Goal: Task Accomplishment & Management: Manage account settings

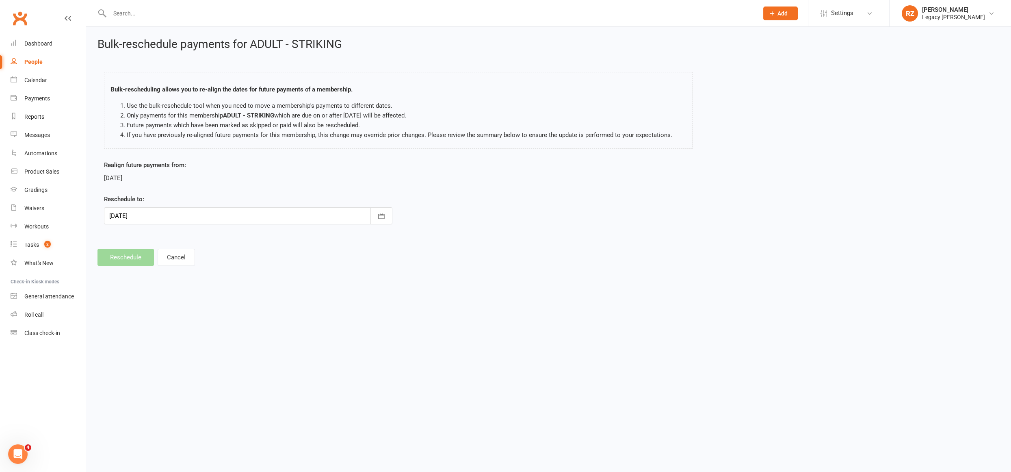
click at [144, 14] on input "text" at bounding box center [429, 13] width 645 height 11
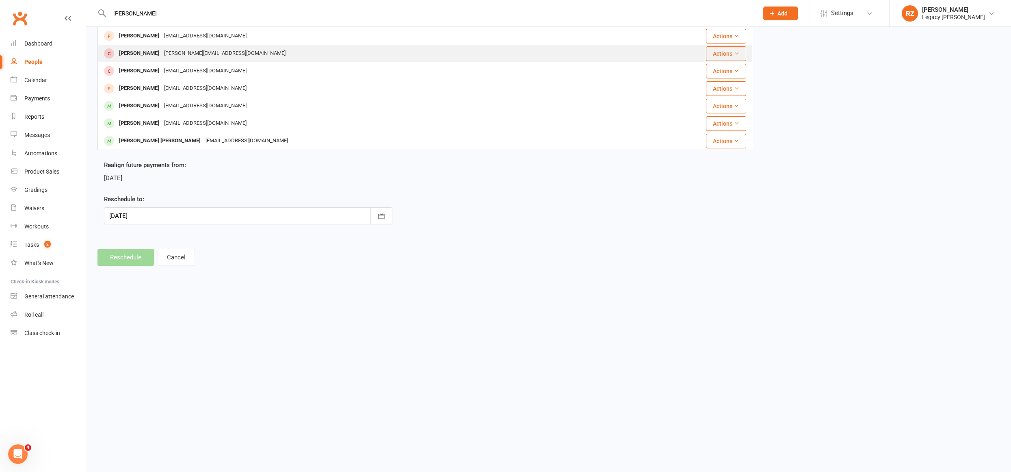
type input "SILVIO"
click at [147, 53] on div "Silvio Cerantonio" at bounding box center [139, 54] width 45 height 12
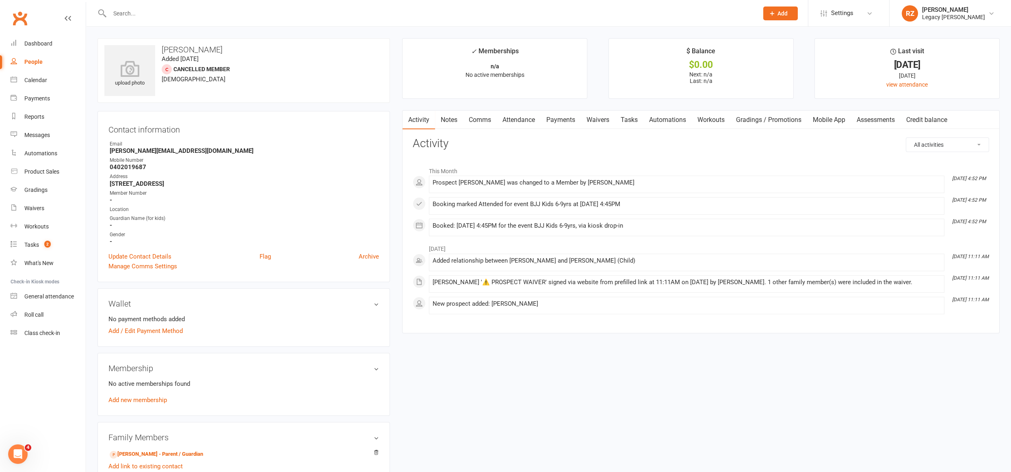
click at [603, 123] on link "Waivers" at bounding box center [598, 119] width 34 height 19
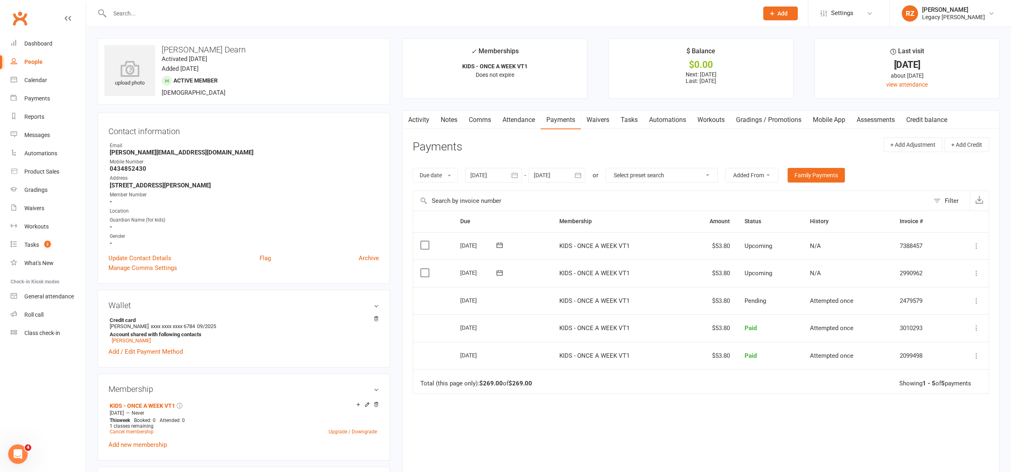
click at [207, 14] on input "text" at bounding box center [429, 13] width 645 height 11
click at [186, 12] on input "text" at bounding box center [429, 13] width 645 height 11
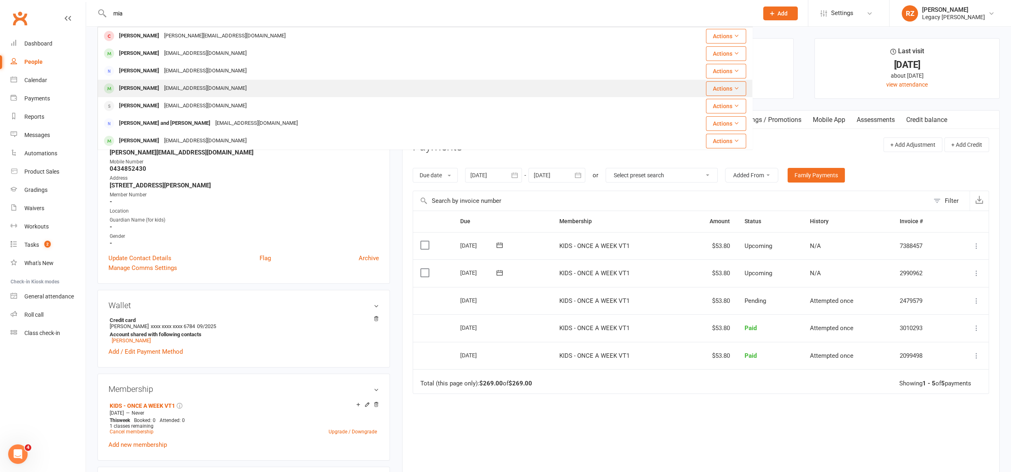
type input "mia"
click at [162, 91] on div "[EMAIL_ADDRESS][DOMAIN_NAME]" at bounding box center [205, 88] width 87 height 12
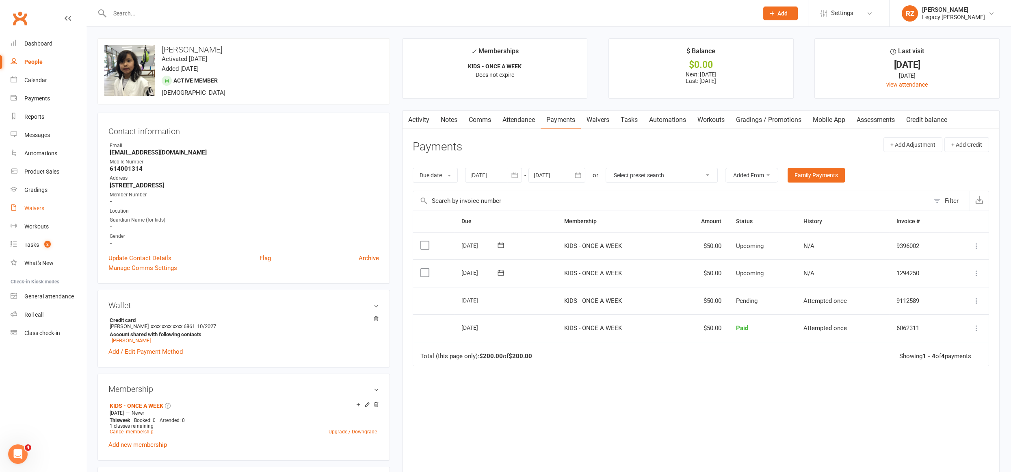
click at [37, 207] on div "Waivers" at bounding box center [34, 208] width 20 height 6
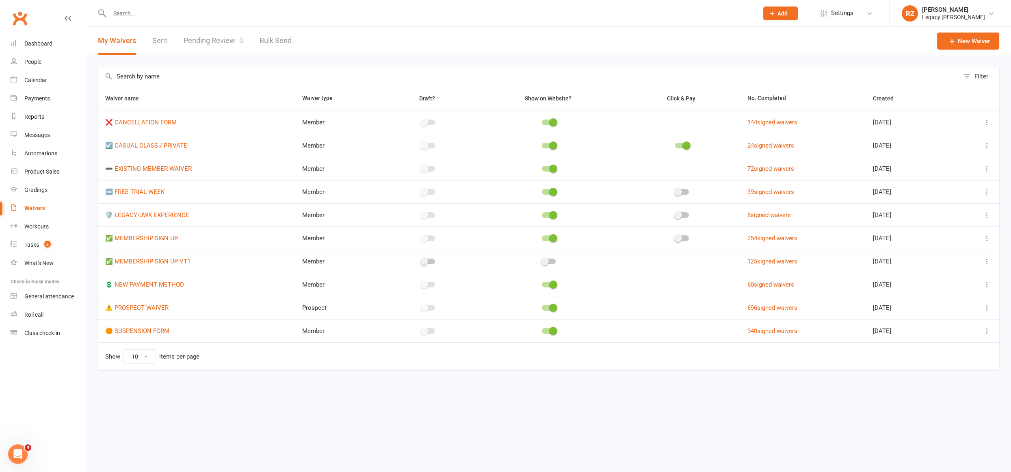
click at [221, 39] on link "Pending Review 0" at bounding box center [214, 41] width 60 height 28
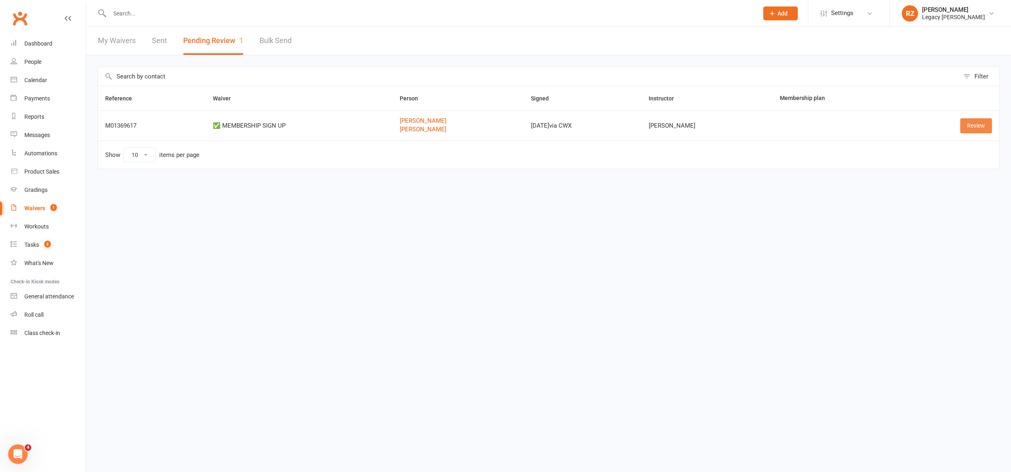
click at [973, 126] on link "Review" at bounding box center [976, 125] width 32 height 15
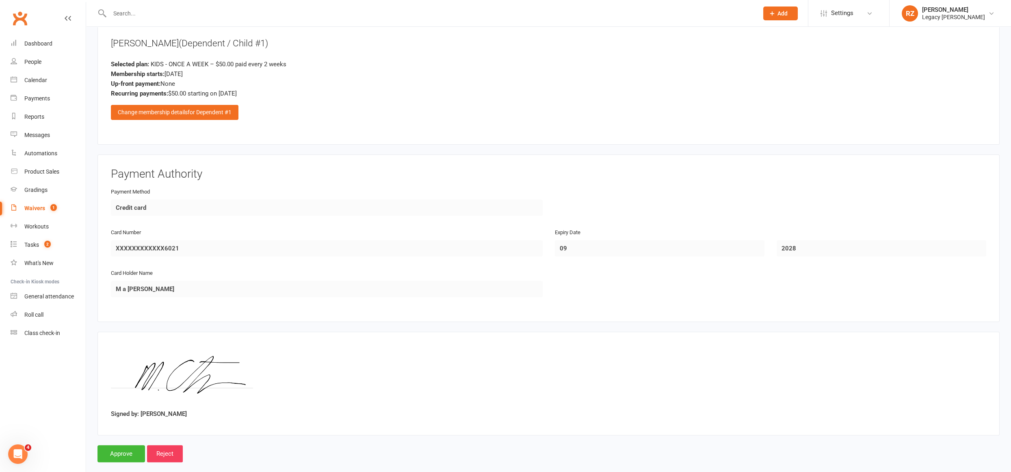
scroll to position [766, 0]
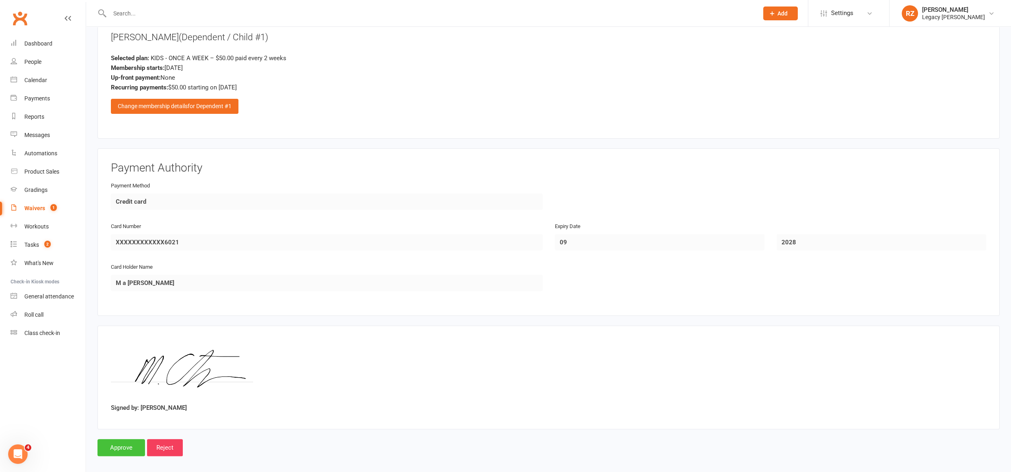
click at [131, 446] on input "Approve" at bounding box center [121, 447] width 48 height 17
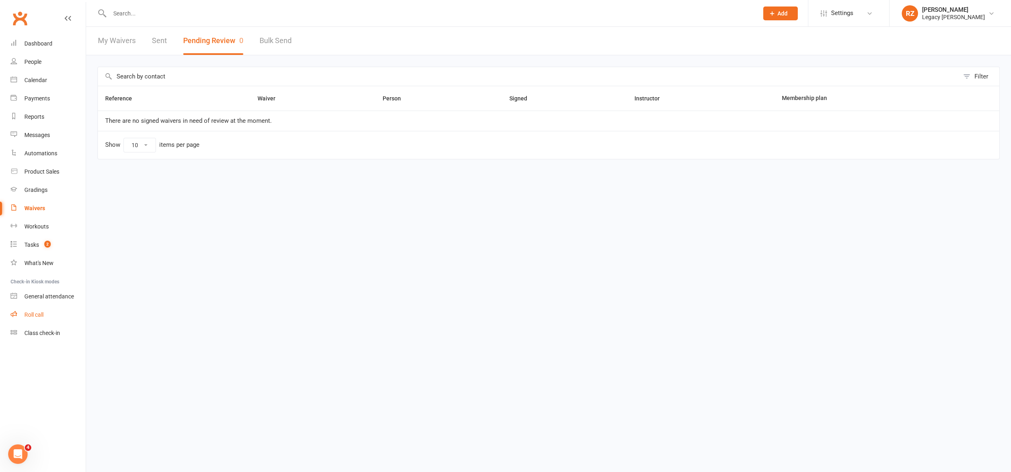
click at [22, 312] on link "Roll call" at bounding box center [48, 314] width 75 height 18
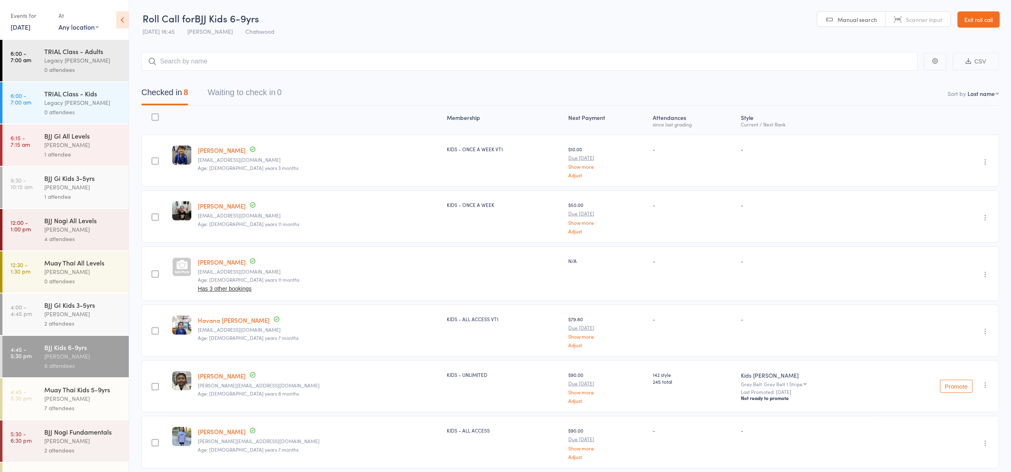
click at [244, 58] on input "search" at bounding box center [529, 61] width 776 height 19
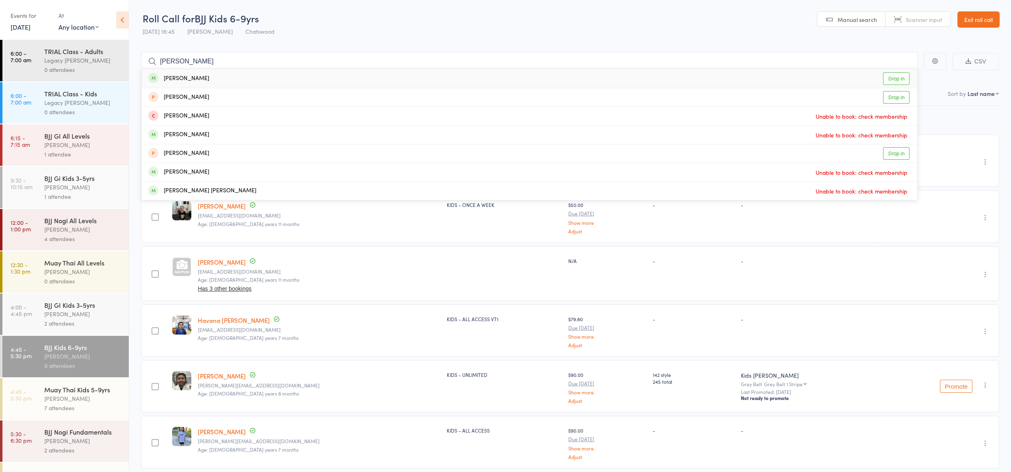
type input "silvio"
click at [217, 80] on div "Silvio Cerantonio Drop in" at bounding box center [529, 78] width 775 height 19
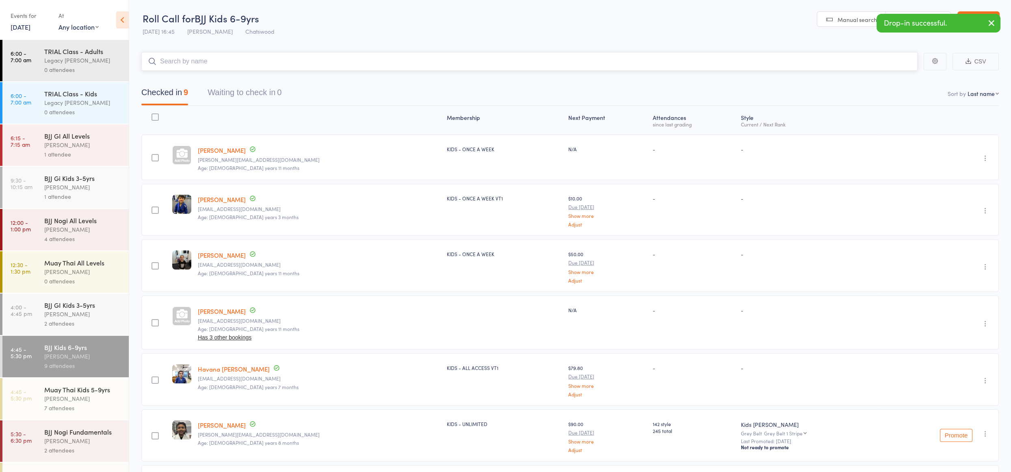
drag, startPoint x: 225, startPoint y: 58, endPoint x: 220, endPoint y: 60, distance: 5.0
click at [224, 58] on input "search" at bounding box center [529, 61] width 776 height 19
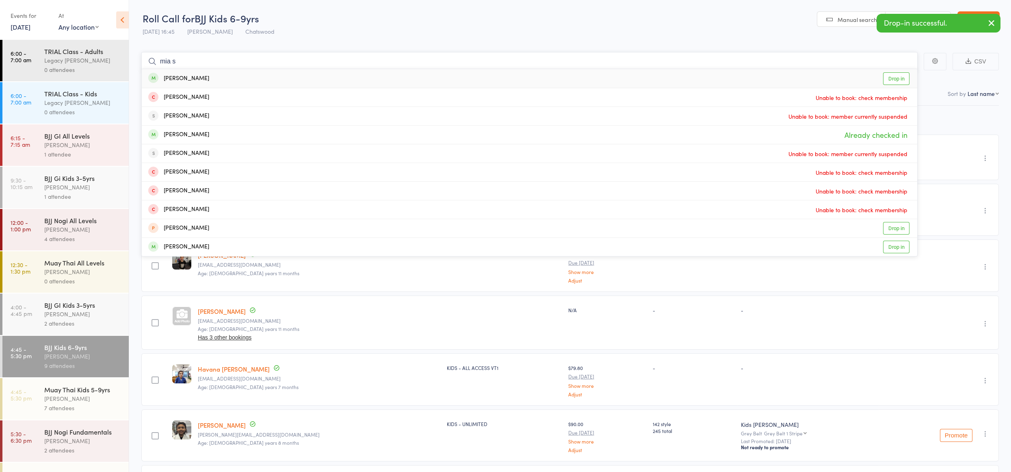
type input "mia s"
click at [186, 82] on div "Mia Seeto" at bounding box center [178, 78] width 61 height 9
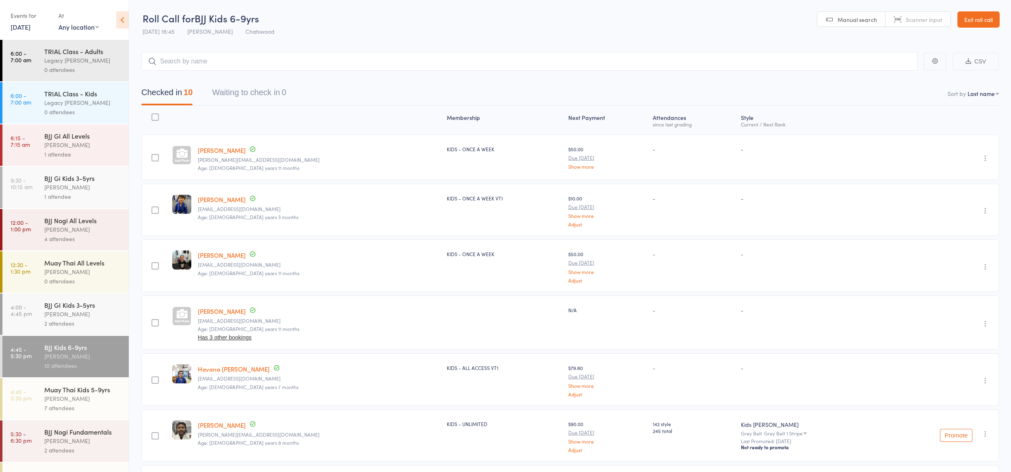
drag, startPoint x: 968, startPoint y: 21, endPoint x: 951, endPoint y: 20, distance: 17.5
click at [968, 21] on link "Exit roll call" at bounding box center [978, 19] width 42 height 16
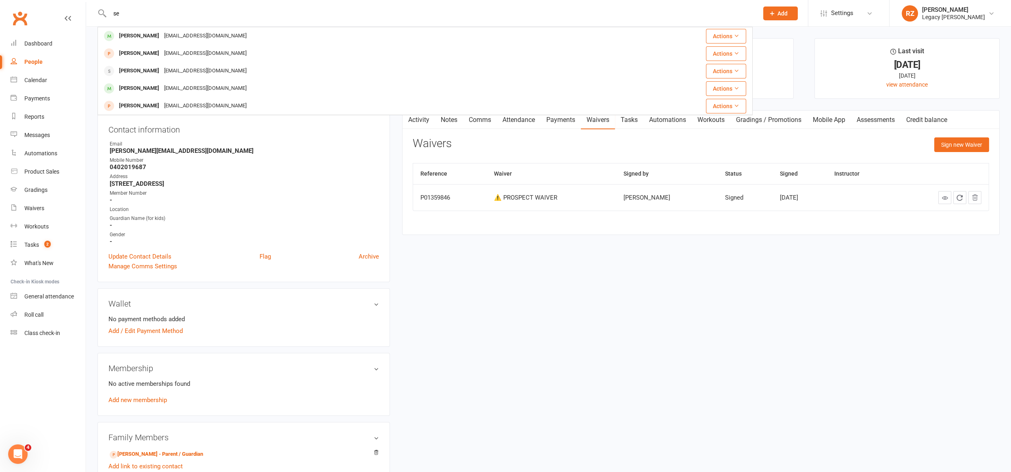
type input "s"
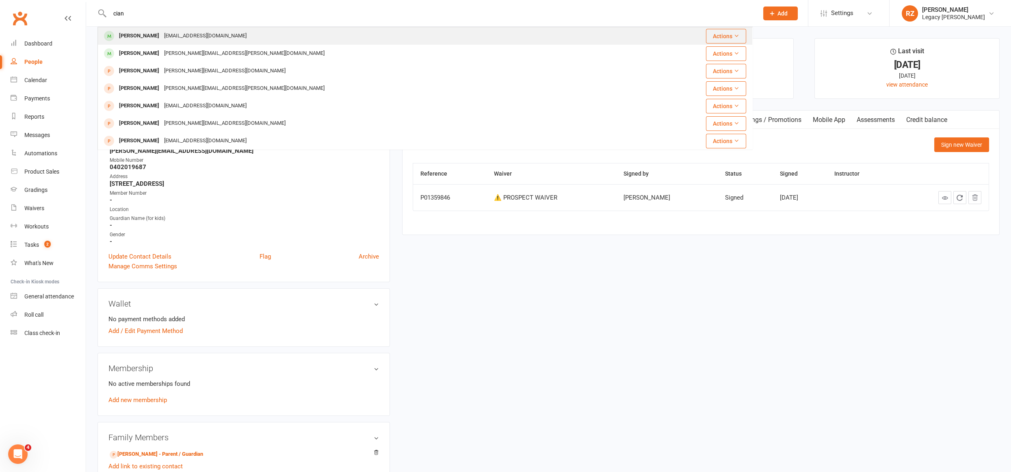
type input "cian"
click at [162, 34] on div "csheeran@utas.edu.au" at bounding box center [205, 36] width 87 height 12
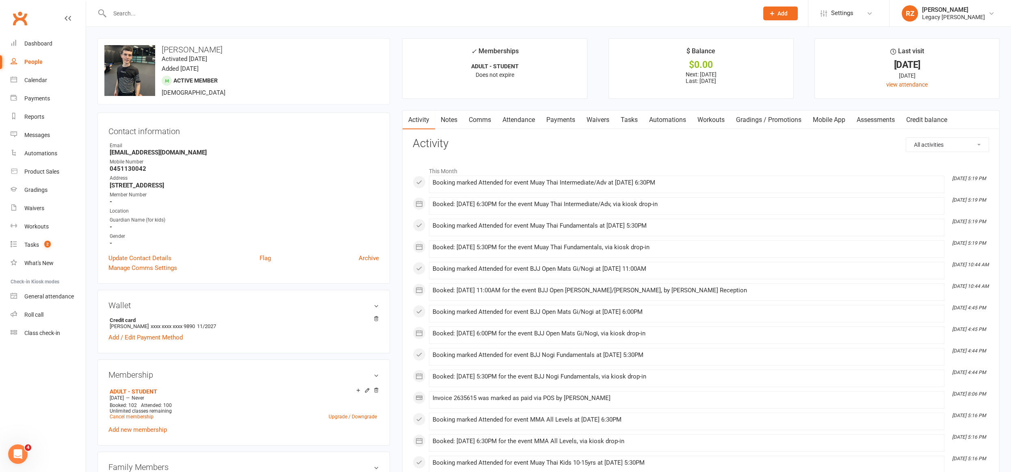
click at [153, 14] on input "text" at bounding box center [429, 13] width 645 height 11
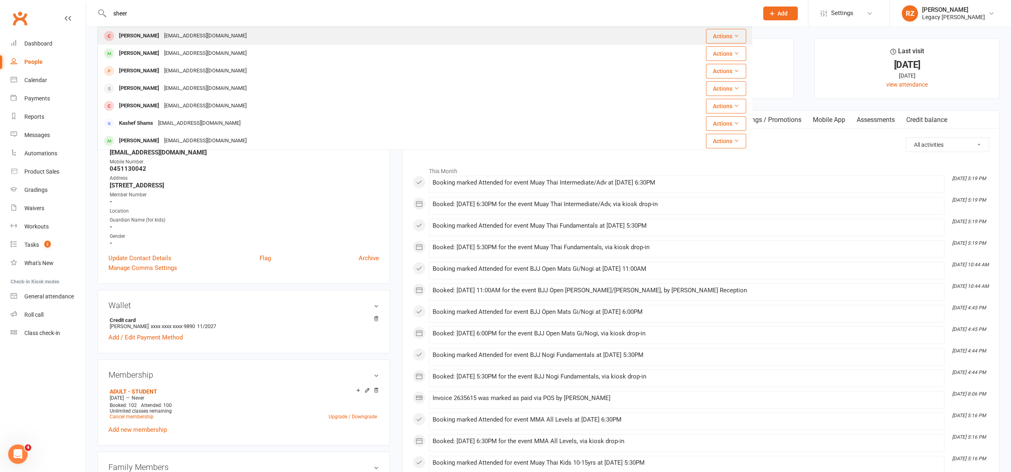
type input "sheer"
click at [149, 41] on div "[PERSON_NAME]" at bounding box center [139, 36] width 45 height 12
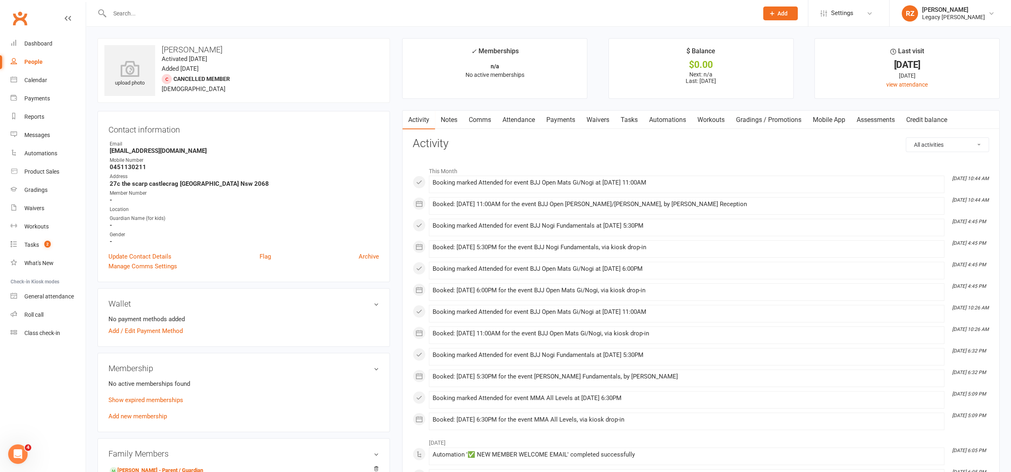
click at [143, 13] on input "text" at bounding box center [429, 13] width 645 height 11
click at [236, 9] on input "text" at bounding box center [429, 13] width 645 height 11
click at [183, 19] on div at bounding box center [424, 13] width 655 height 26
click at [186, 14] on input "text" at bounding box center [429, 13] width 645 height 11
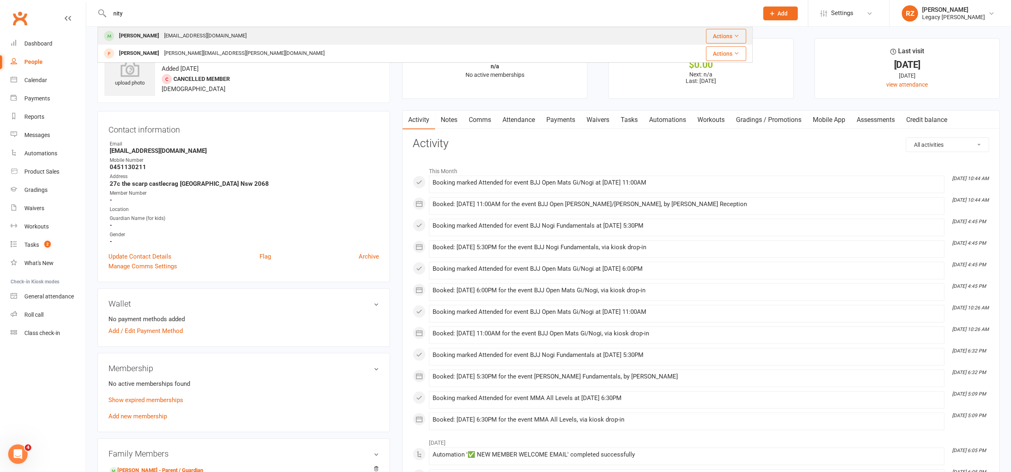
type input "nity"
drag, startPoint x: 159, startPoint y: 35, endPoint x: 173, endPoint y: 39, distance: 14.4
click at [162, 35] on div "Nityarw9@gmail.com" at bounding box center [205, 36] width 87 height 12
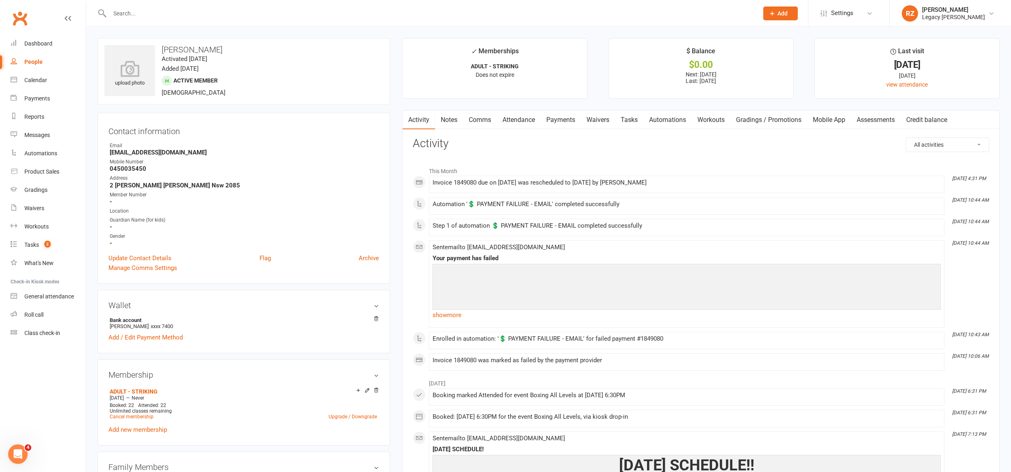
click at [562, 117] on link "Payments" at bounding box center [561, 119] width 40 height 19
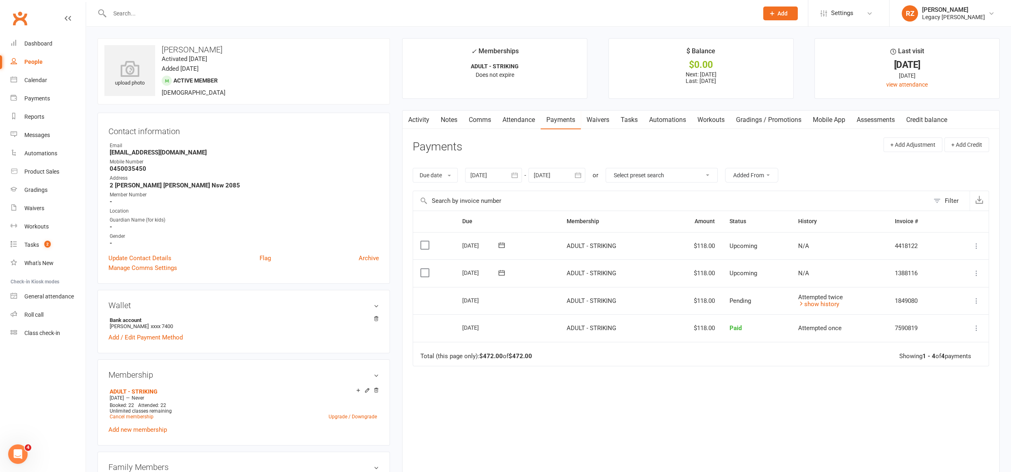
click at [599, 123] on link "Waivers" at bounding box center [598, 119] width 34 height 19
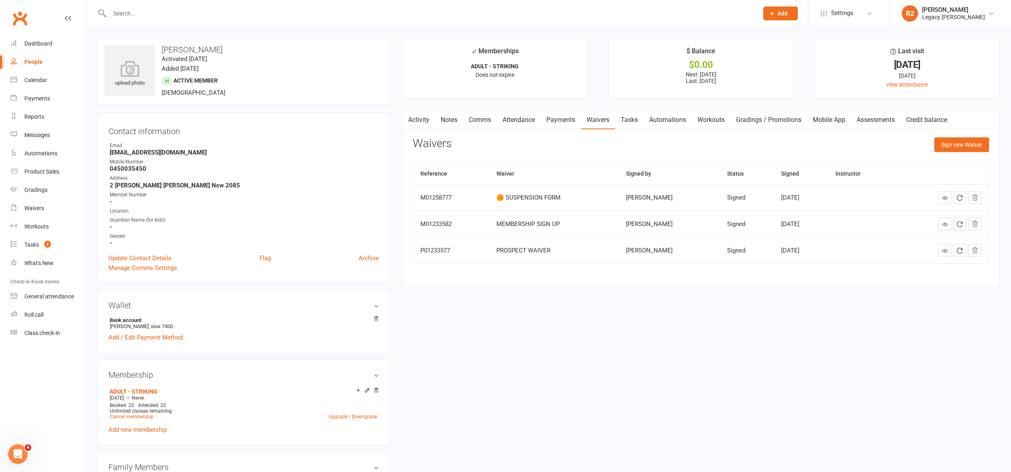
click at [563, 114] on link "Payments" at bounding box center [561, 119] width 40 height 19
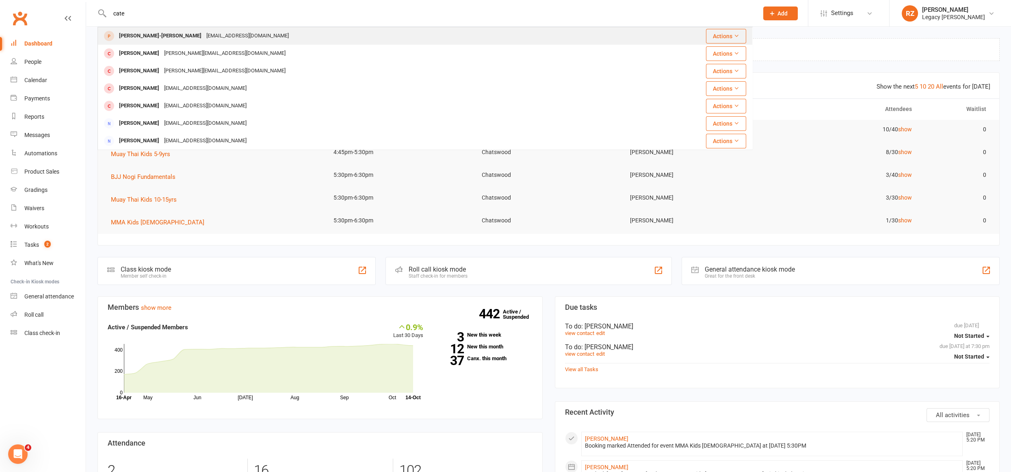
type input "cate"
click at [155, 39] on div "[PERSON_NAME]-[PERSON_NAME]" at bounding box center [160, 36] width 87 height 12
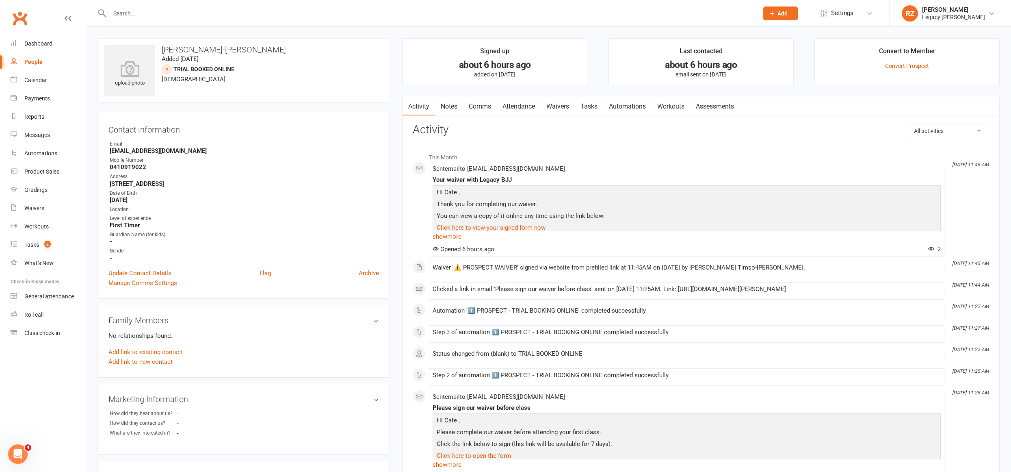
click at [550, 102] on link "Waivers" at bounding box center [558, 106] width 34 height 19
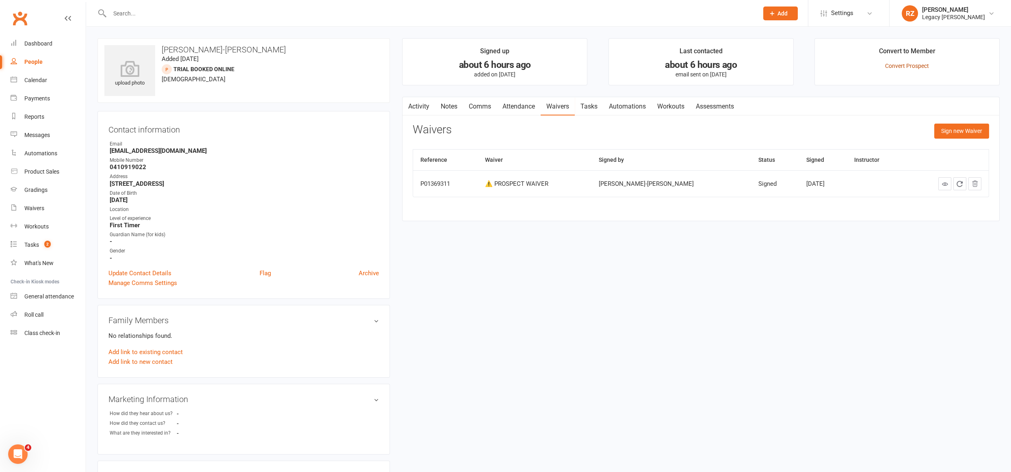
click at [895, 60] on li "Convert to Member Convert Prospect" at bounding box center [906, 61] width 185 height 47
click at [895, 63] on link "Convert Prospect" at bounding box center [907, 66] width 44 height 6
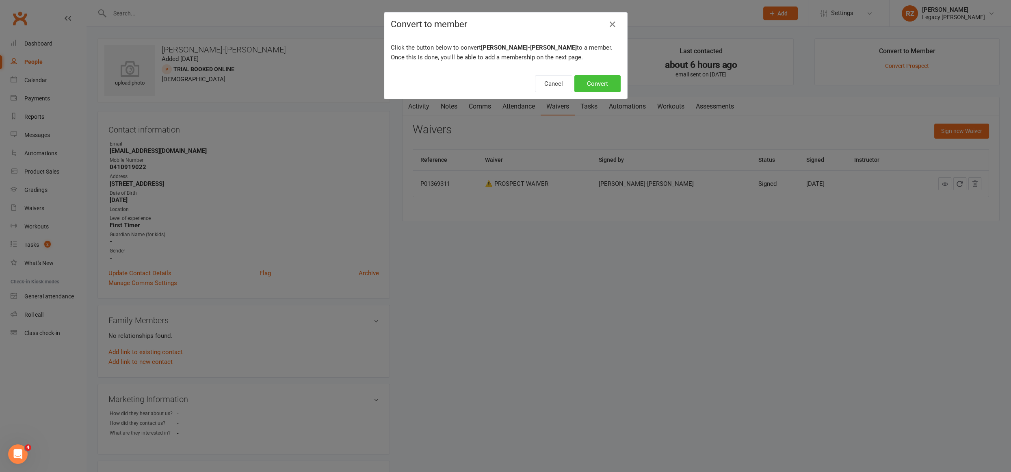
click at [582, 81] on button "Convert" at bounding box center [597, 83] width 46 height 17
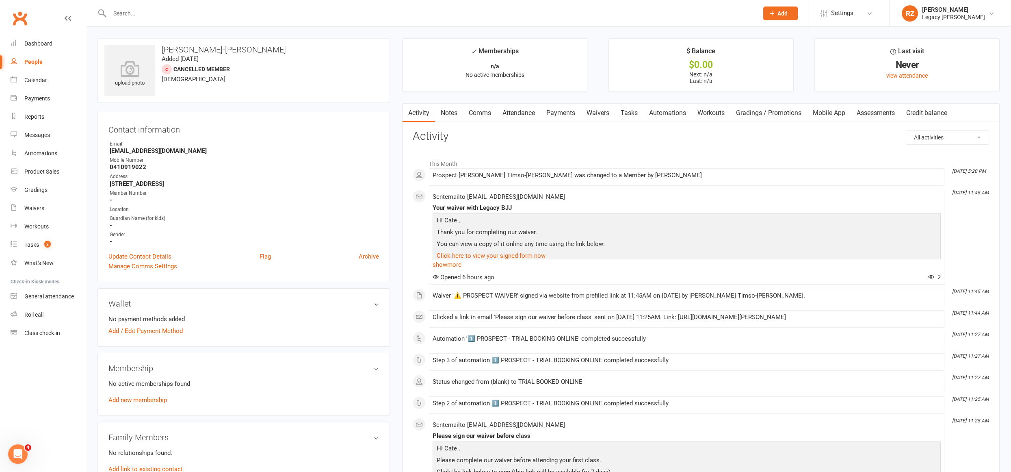
click at [147, 396] on link "Add new membership" at bounding box center [137, 399] width 58 height 7
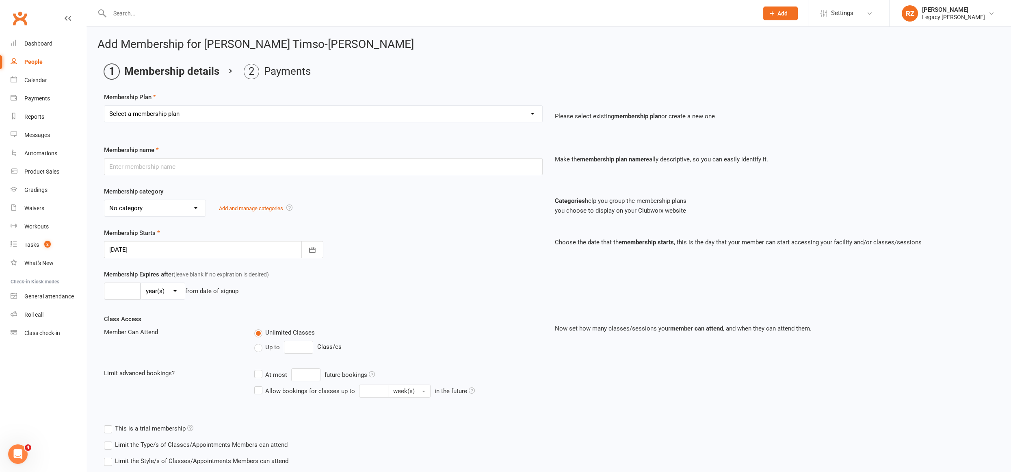
click at [167, 111] on select "Select a membership plan Create new Membership Plan ADULT - FREE TRIAL WEEK ADU…" at bounding box center [323, 114] width 438 height 16
select select "36"
click at [104, 106] on select "Select a membership plan Create new Membership Plan ADULT - FREE TRIAL WEEK ADU…" at bounding box center [323, 114] width 438 height 16
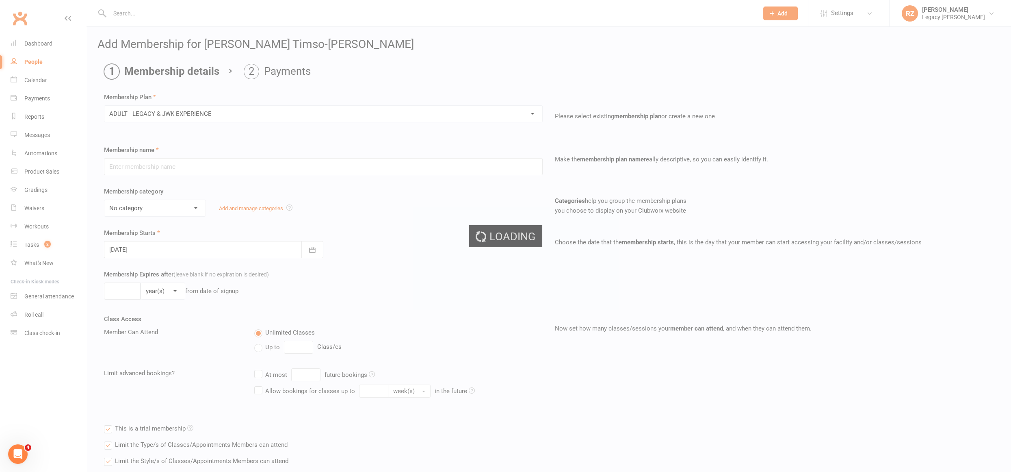
type input "ADULT - LEGACY & JWK EXPERIENCE"
select select "0"
type input "3"
select select "1"
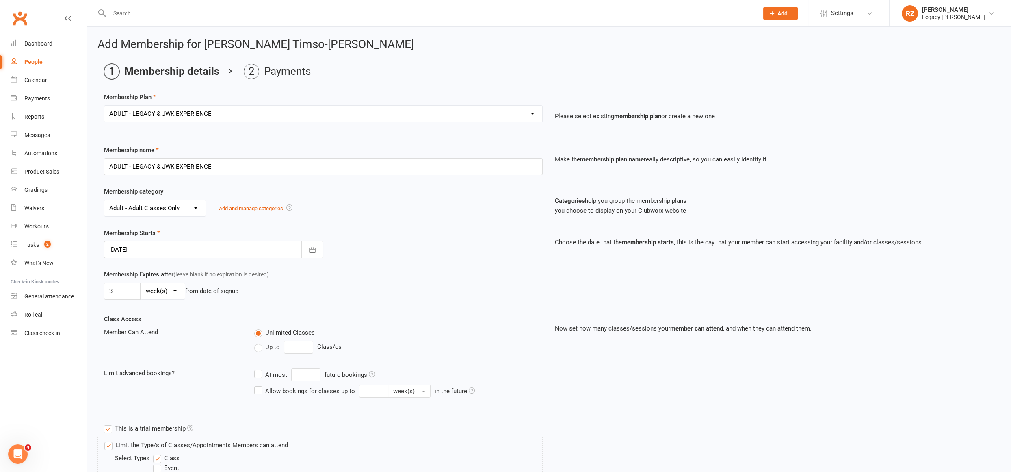
scroll to position [243, 0]
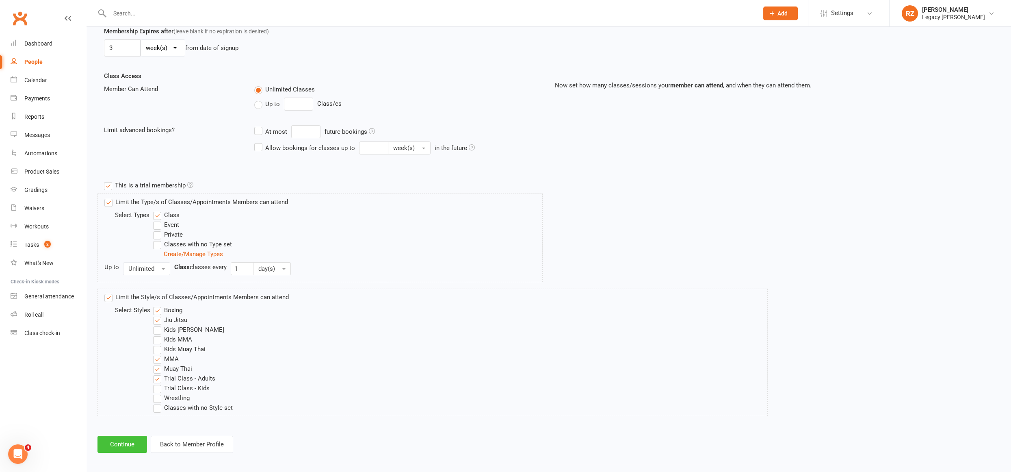
click at [118, 437] on button "Continue" at bounding box center [122, 443] width 50 height 17
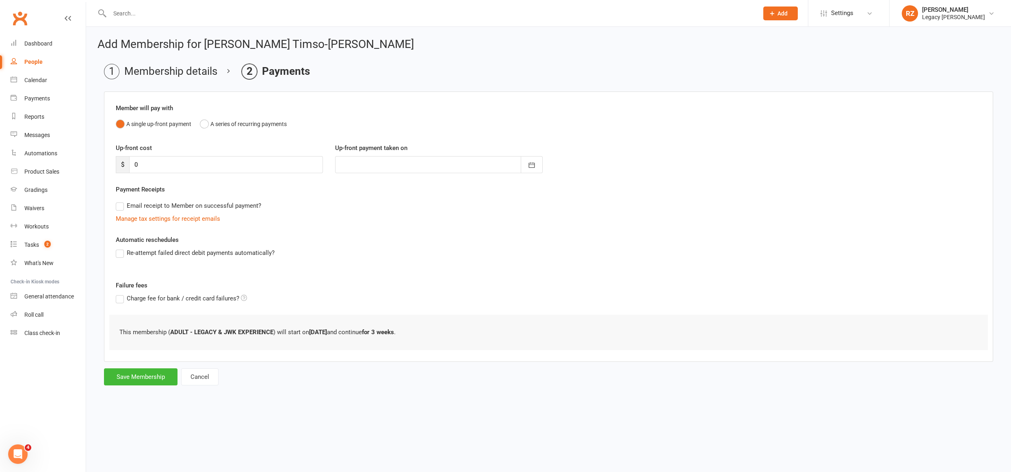
scroll to position [0, 0]
click at [132, 369] on button "Save Membership" at bounding box center [141, 376] width 74 height 17
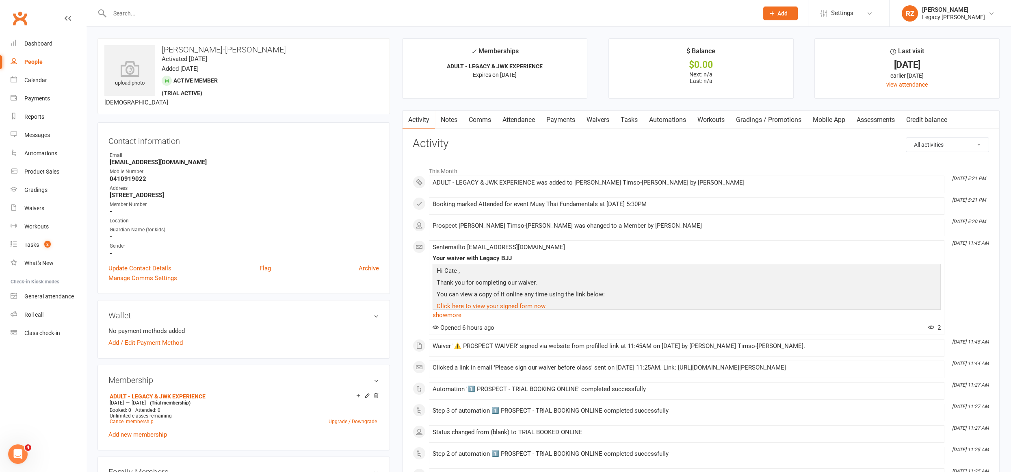
click at [157, 17] on input "text" at bounding box center [429, 13] width 645 height 11
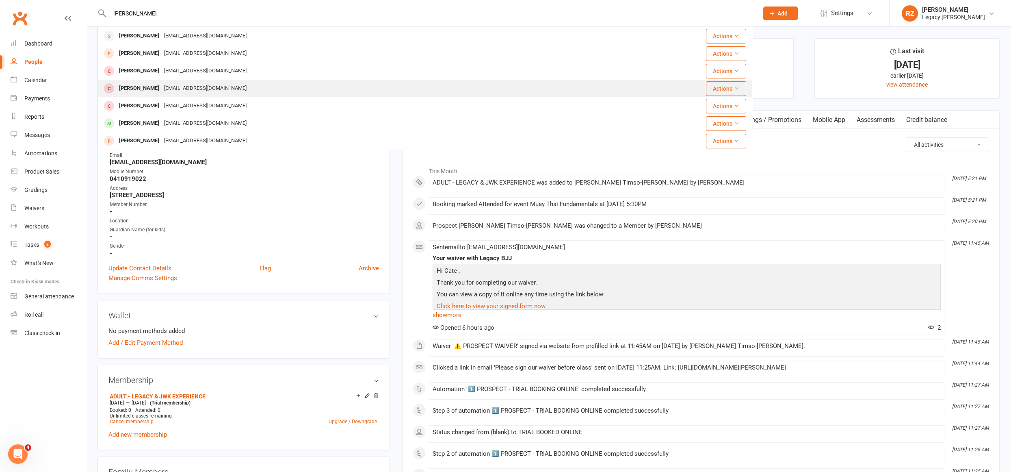
type input "ethan"
click at [184, 93] on div "ethanmallaby33@gmail.com" at bounding box center [205, 88] width 87 height 12
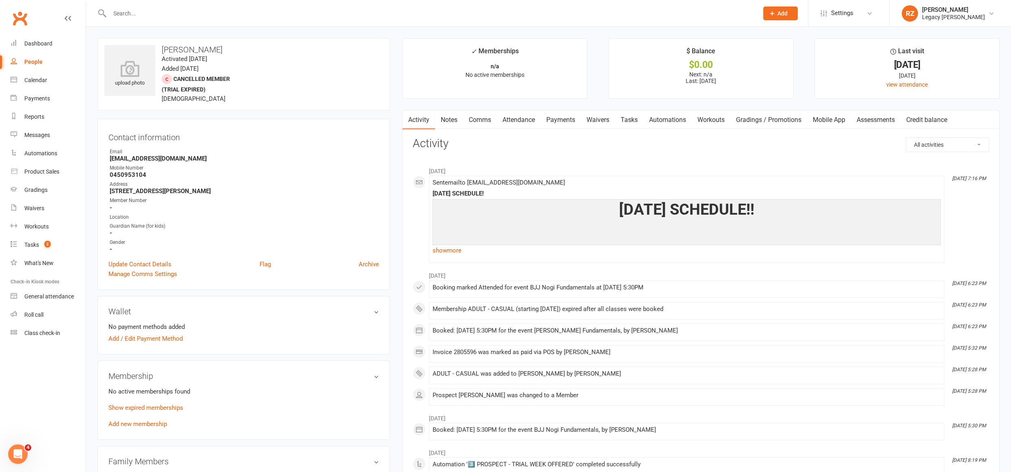
drag, startPoint x: 563, startPoint y: 119, endPoint x: 567, endPoint y: 130, distance: 10.9
click at [562, 119] on link "Payments" at bounding box center [561, 119] width 40 height 19
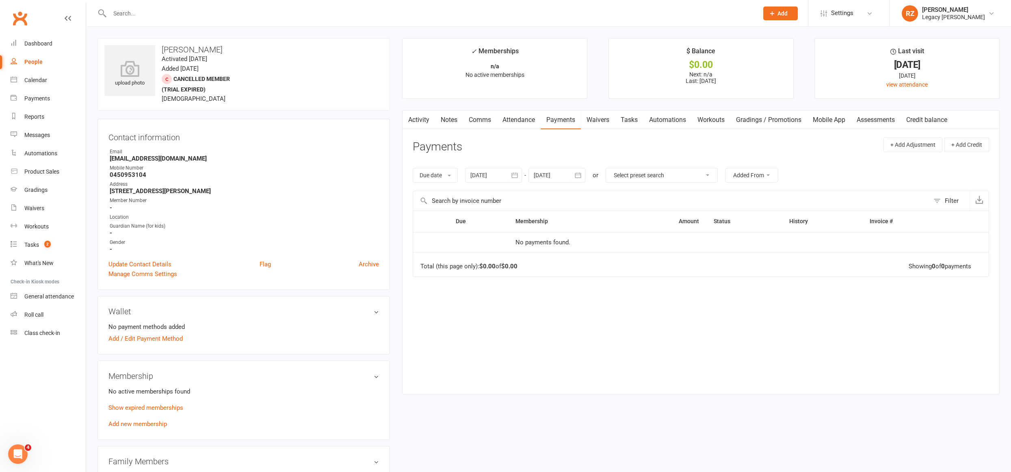
click at [156, 425] on div "No active memberships found Show expired memberships Add new membership" at bounding box center [243, 407] width 271 height 42
click at [156, 422] on link "Add new membership" at bounding box center [137, 423] width 58 height 7
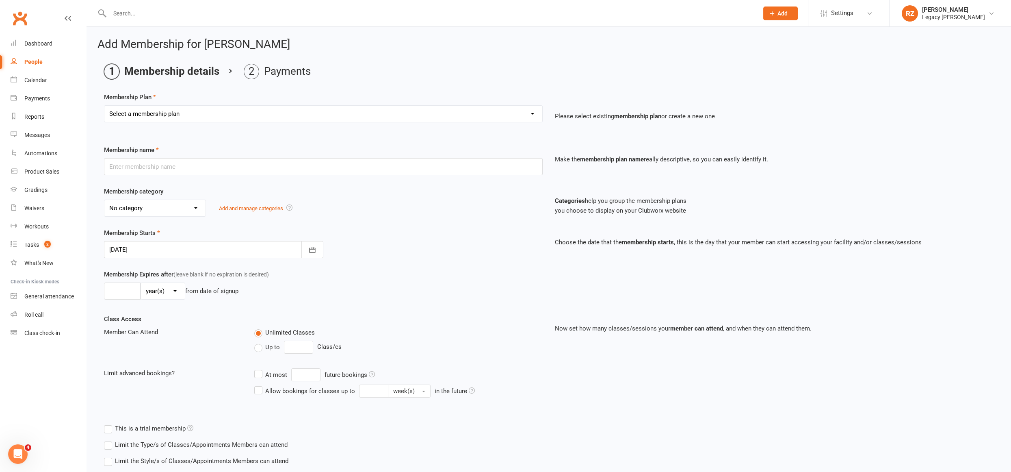
click at [267, 120] on select "Select a membership plan Create new Membership Plan ADULT - FREE TRIAL WEEK ADU…" at bounding box center [323, 114] width 438 height 16
select select "7"
click at [104, 106] on select "Select a membership plan Create new Membership Plan ADULT - FREE TRIAL WEEK ADU…" at bounding box center [323, 114] width 438 height 16
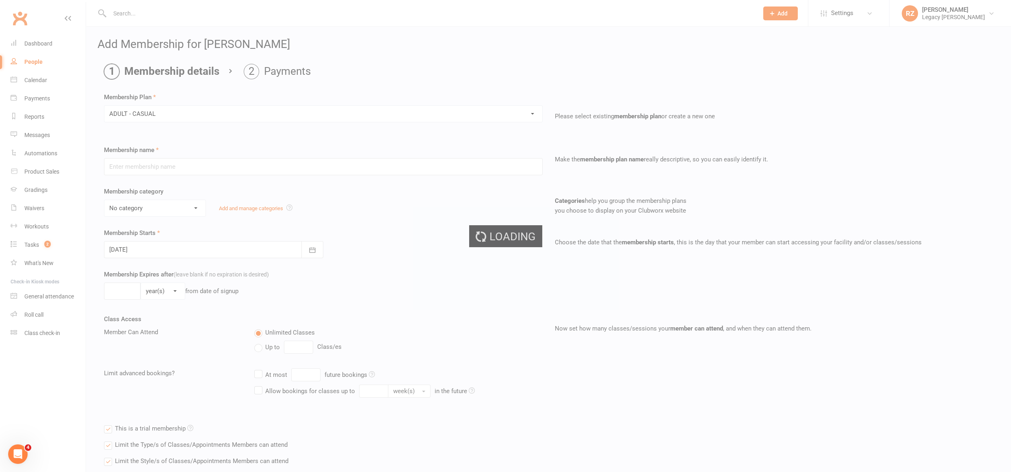
type input "ADULT - CASUAL"
select select "0"
type input "1"
select select "0"
type input "1"
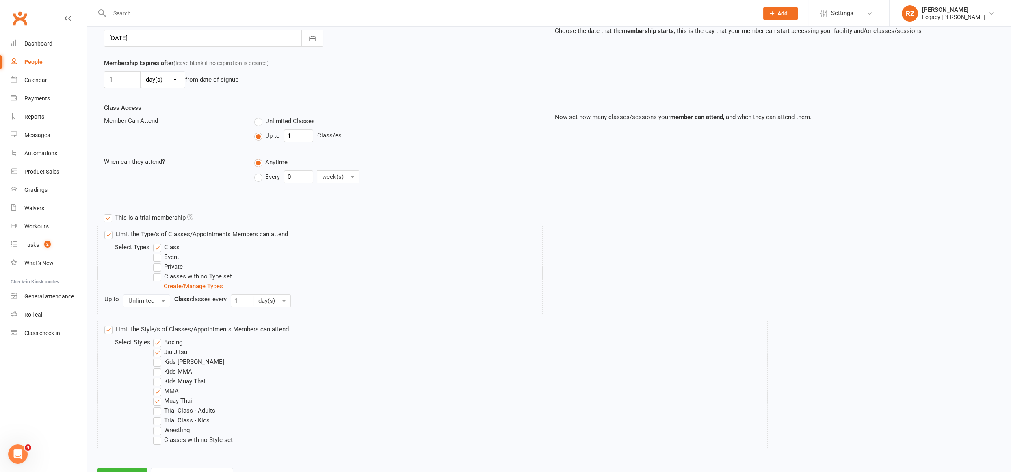
scroll to position [243, 0]
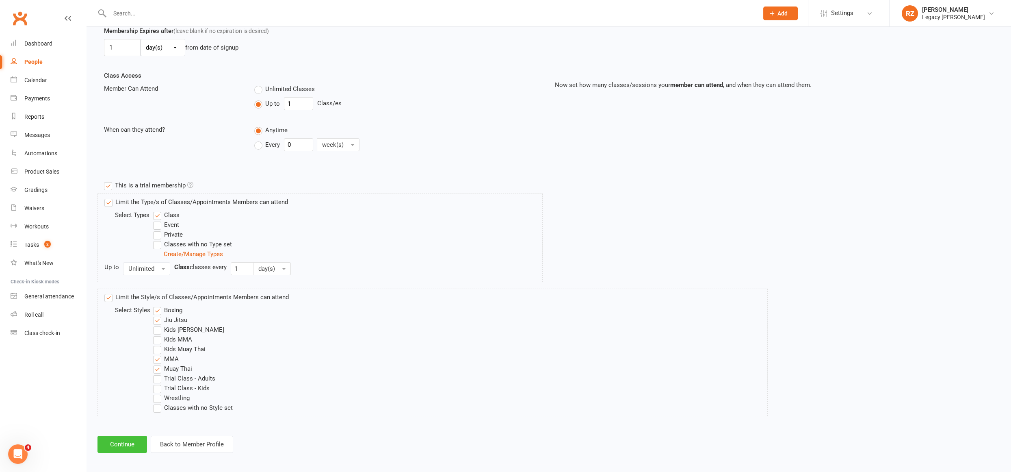
click at [132, 446] on button "Continue" at bounding box center [122, 443] width 50 height 17
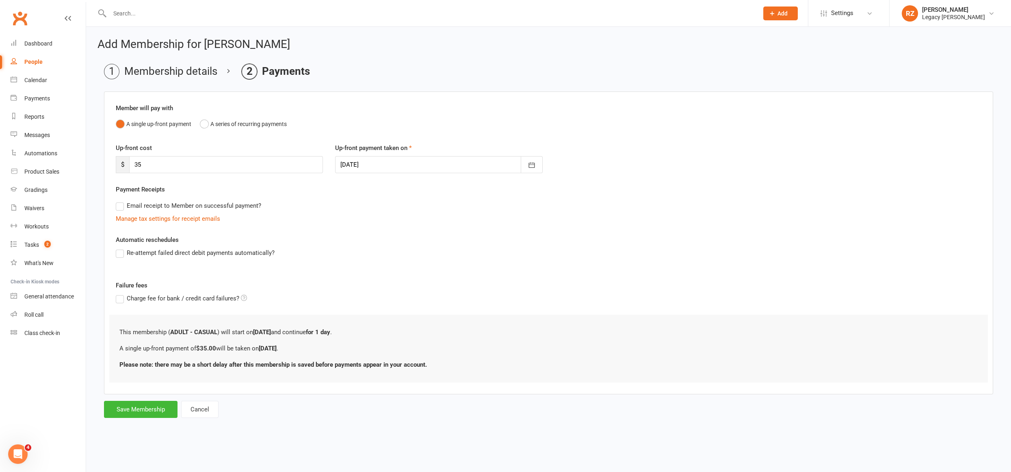
scroll to position [0, 0]
click at [141, 409] on button "Save Membership" at bounding box center [141, 409] width 74 height 17
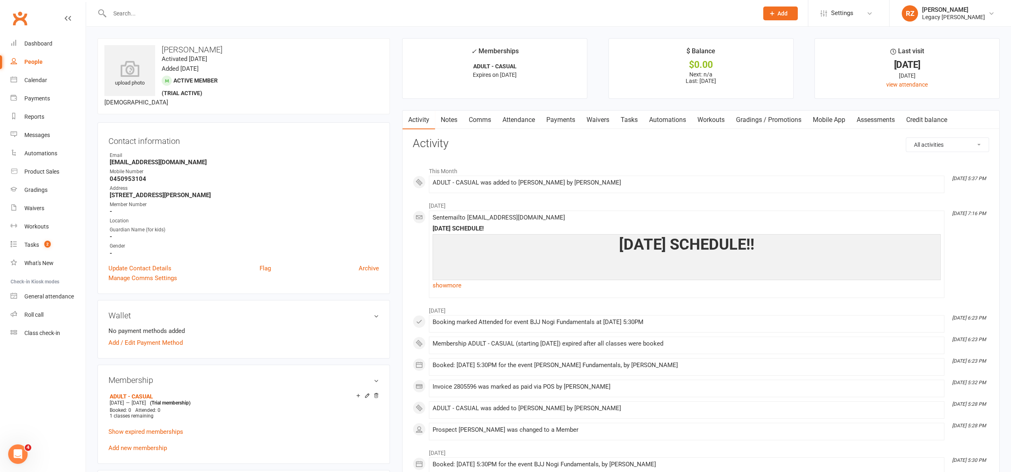
drag, startPoint x: 565, startPoint y: 117, endPoint x: 540, endPoint y: 119, distance: 24.4
click at [565, 117] on link "Payments" at bounding box center [561, 119] width 40 height 19
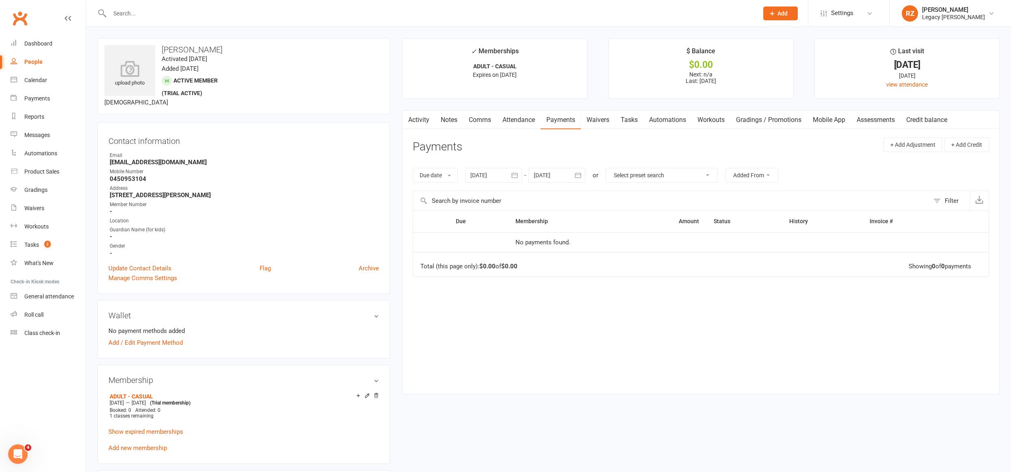
click at [508, 124] on link "Attendance" at bounding box center [519, 119] width 44 height 19
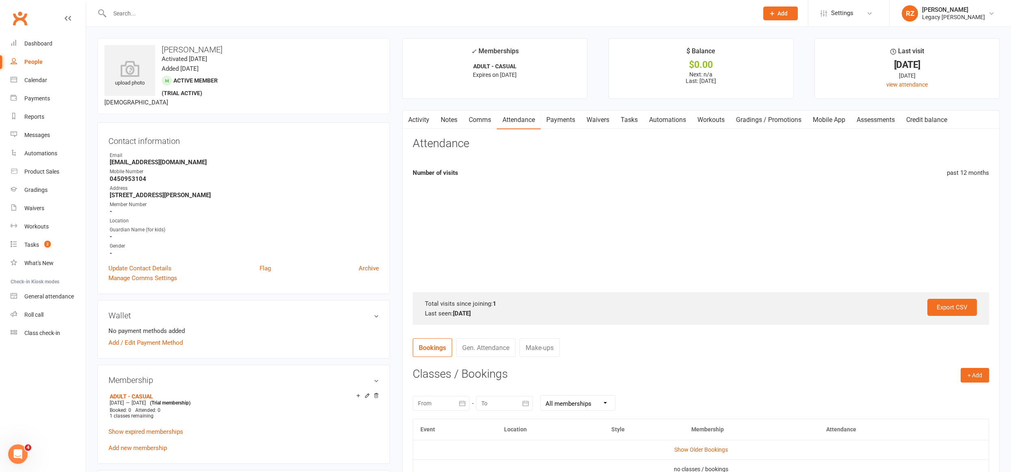
click at [559, 123] on link "Payments" at bounding box center [561, 119] width 40 height 19
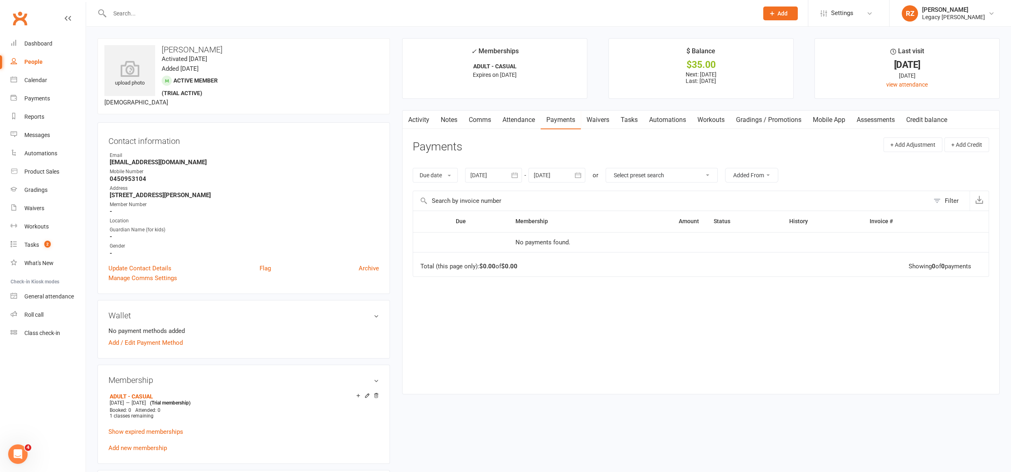
click at [600, 119] on link "Waivers" at bounding box center [598, 119] width 34 height 19
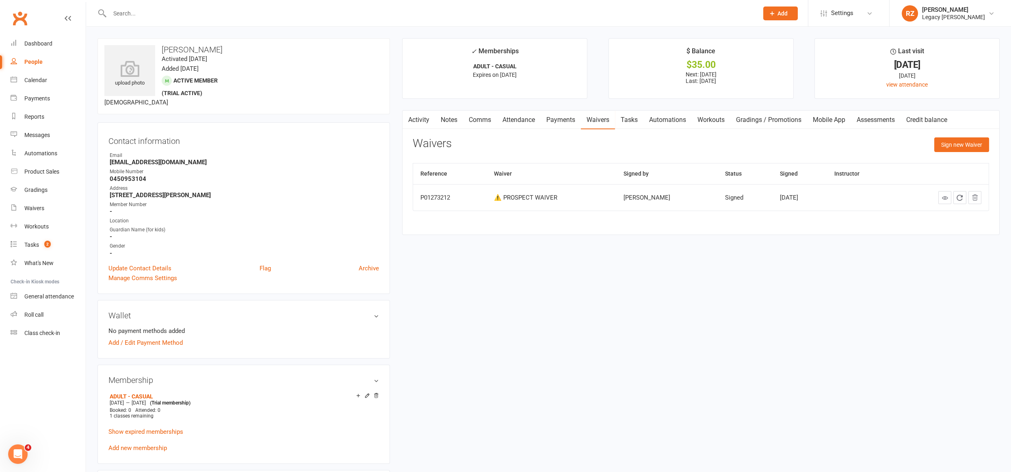
click at [212, 22] on div at bounding box center [424, 13] width 655 height 26
click at [212, 17] on input "text" at bounding box center [429, 13] width 645 height 11
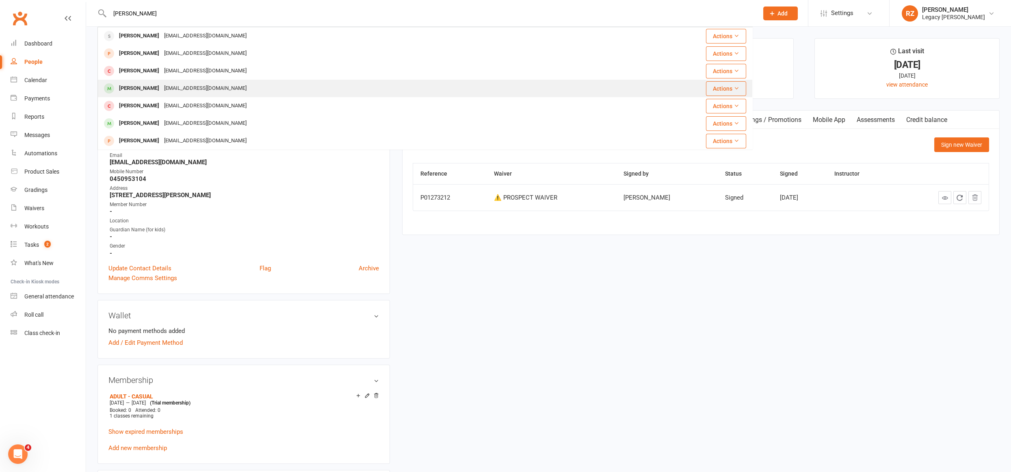
type input "ETHAN"
click at [166, 87] on div "ethanmallaby33@gmail.com" at bounding box center [205, 88] width 87 height 12
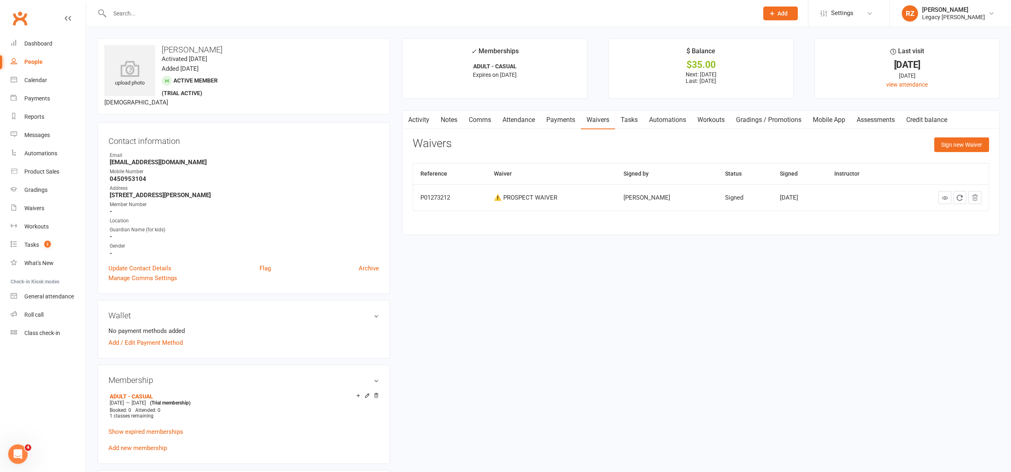
click at [556, 117] on link "Payments" at bounding box center [561, 119] width 40 height 19
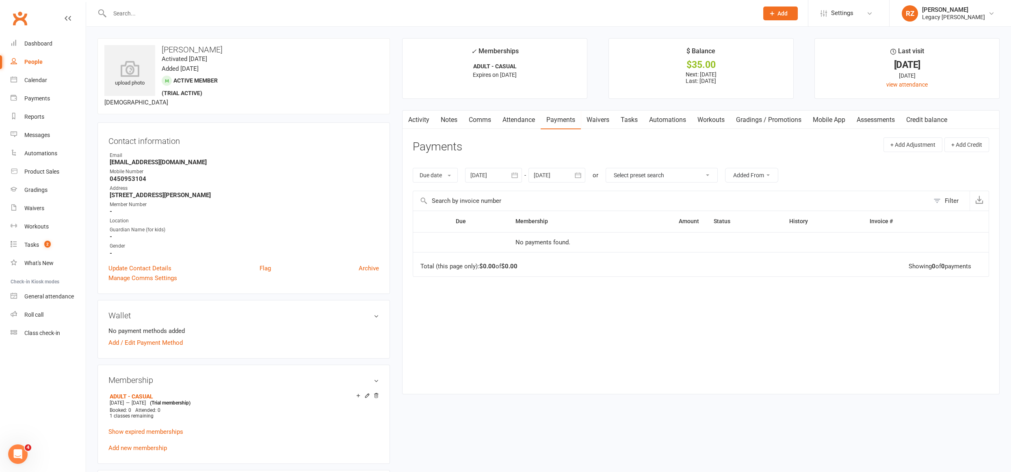
click at [548, 169] on div at bounding box center [556, 175] width 57 height 15
click at [537, 148] on header "Payments + Add Adjustment + Add Credit" at bounding box center [701, 148] width 576 height 22
click at [211, 15] on input "text" at bounding box center [429, 13] width 645 height 11
